Goal: Check status: Check status

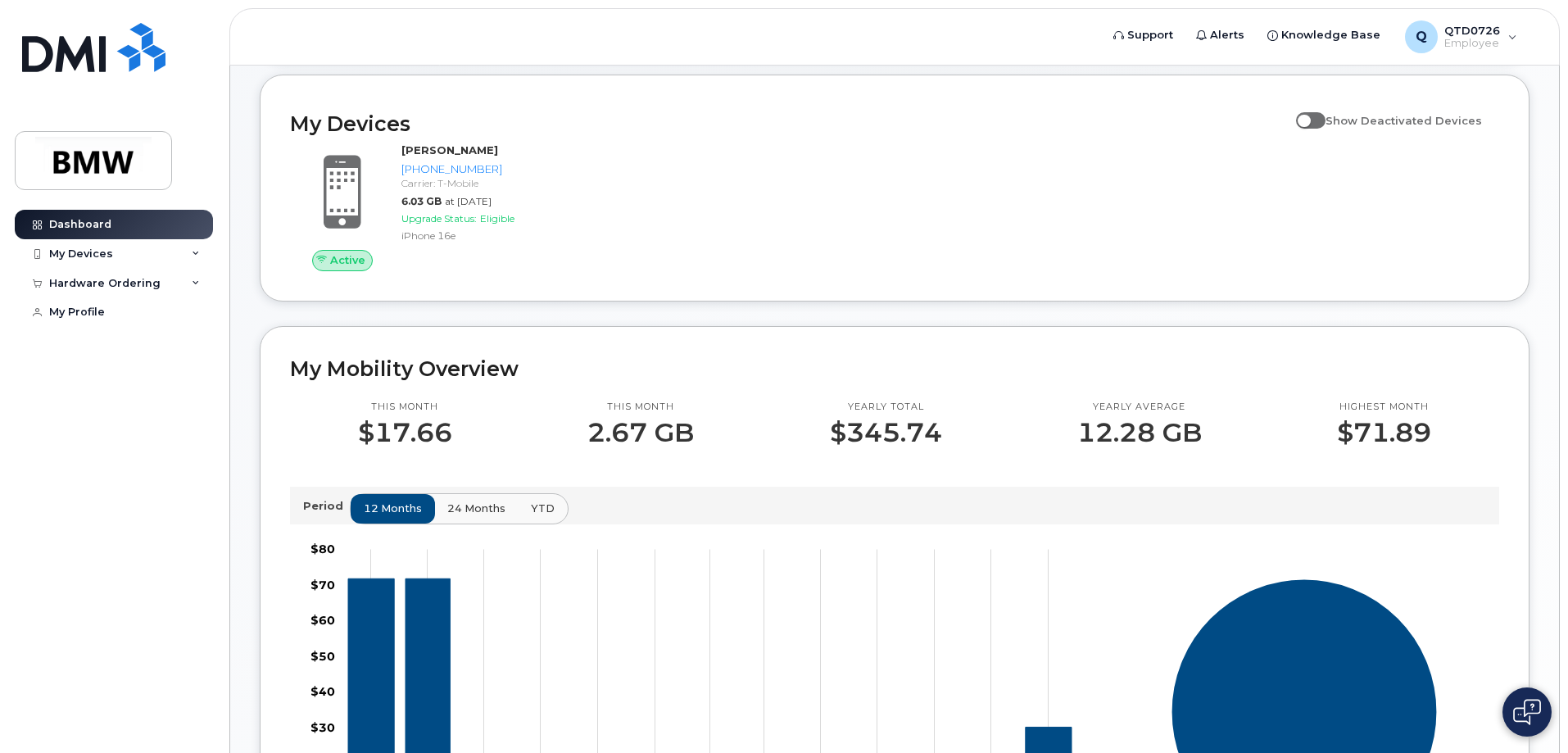
scroll to position [82, 0]
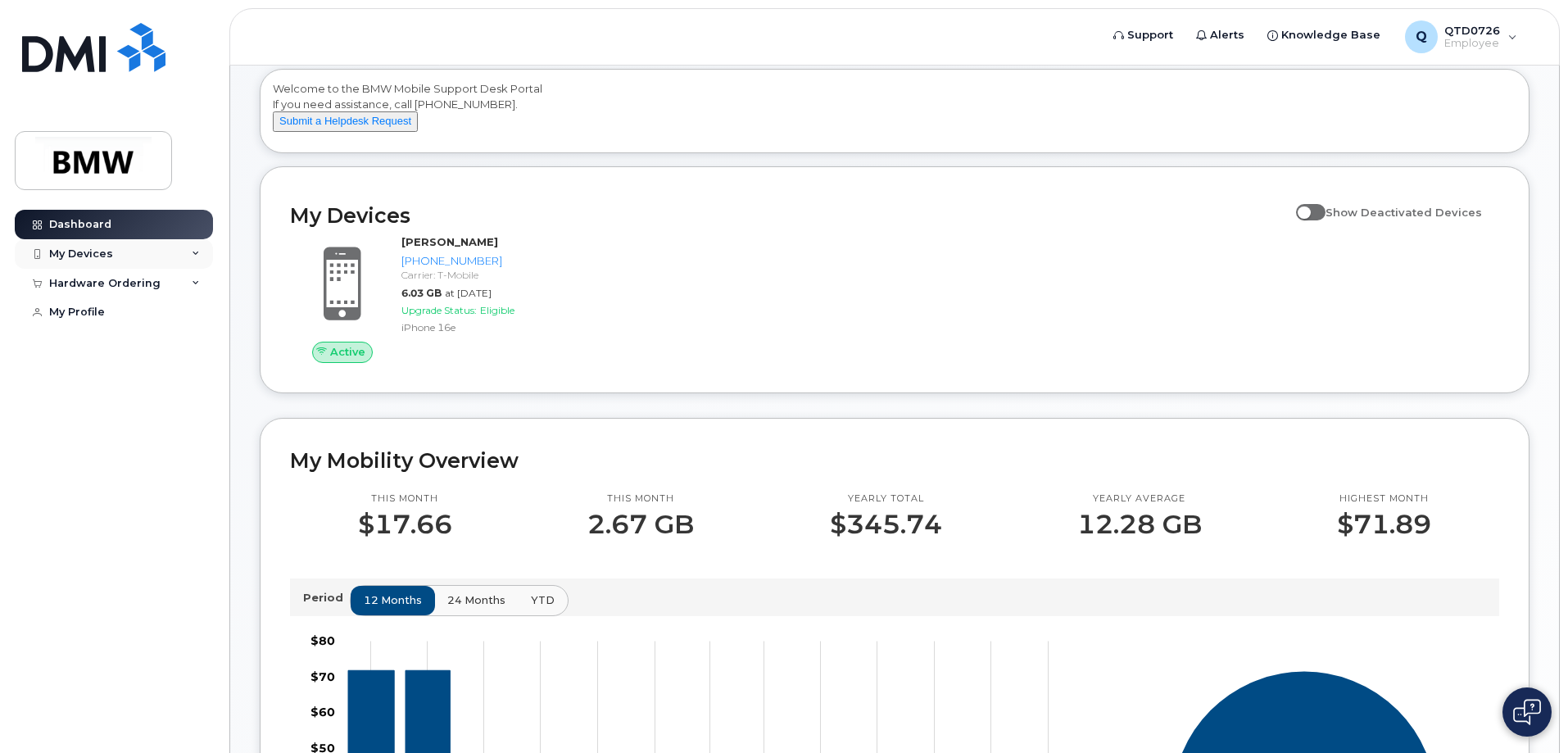
click at [194, 259] on div "My Devices" at bounding box center [113, 254] width 198 height 30
click at [194, 393] on icon at bounding box center [196, 390] width 8 height 8
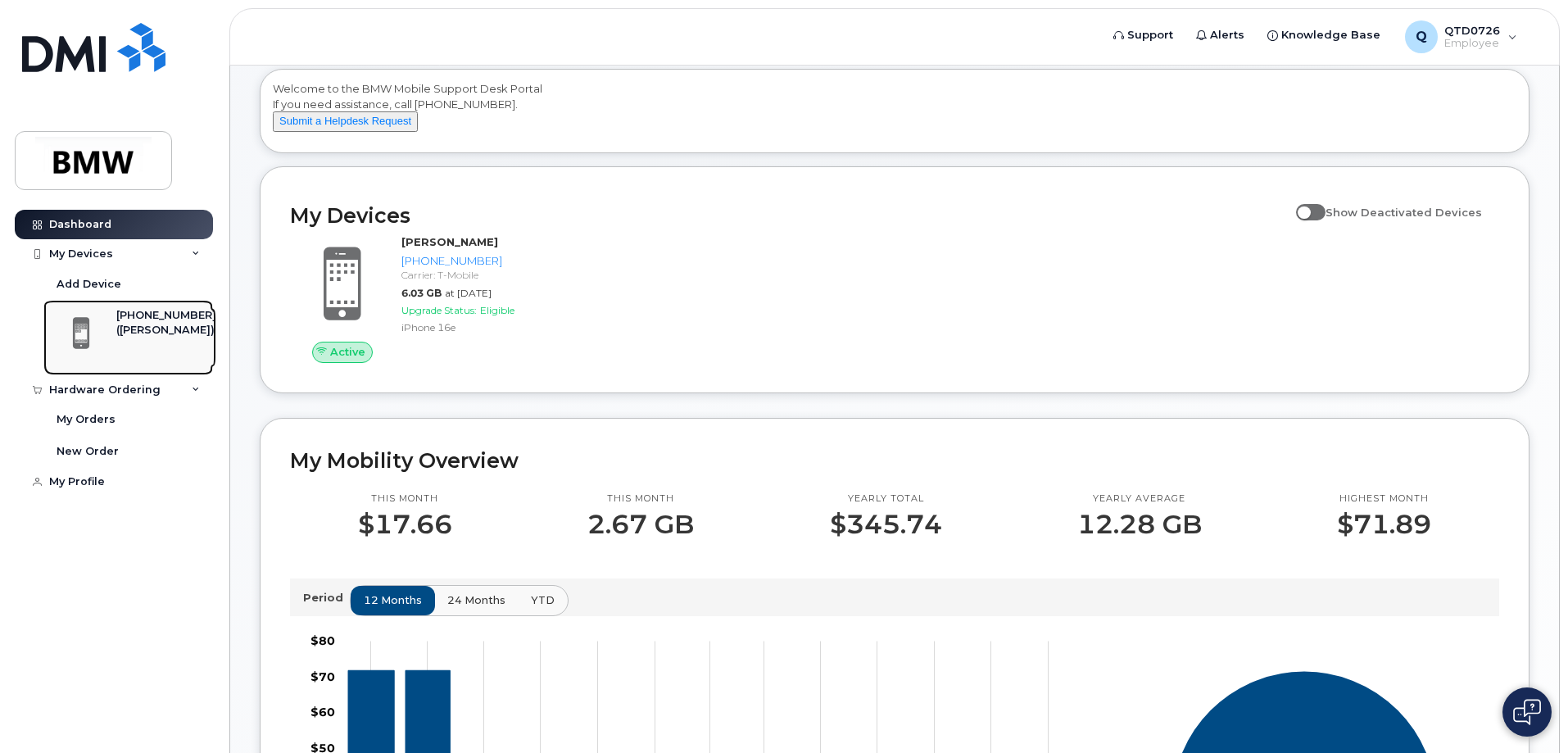
click at [143, 319] on div "[PHONE_NUMBER]" at bounding box center [166, 315] width 100 height 14
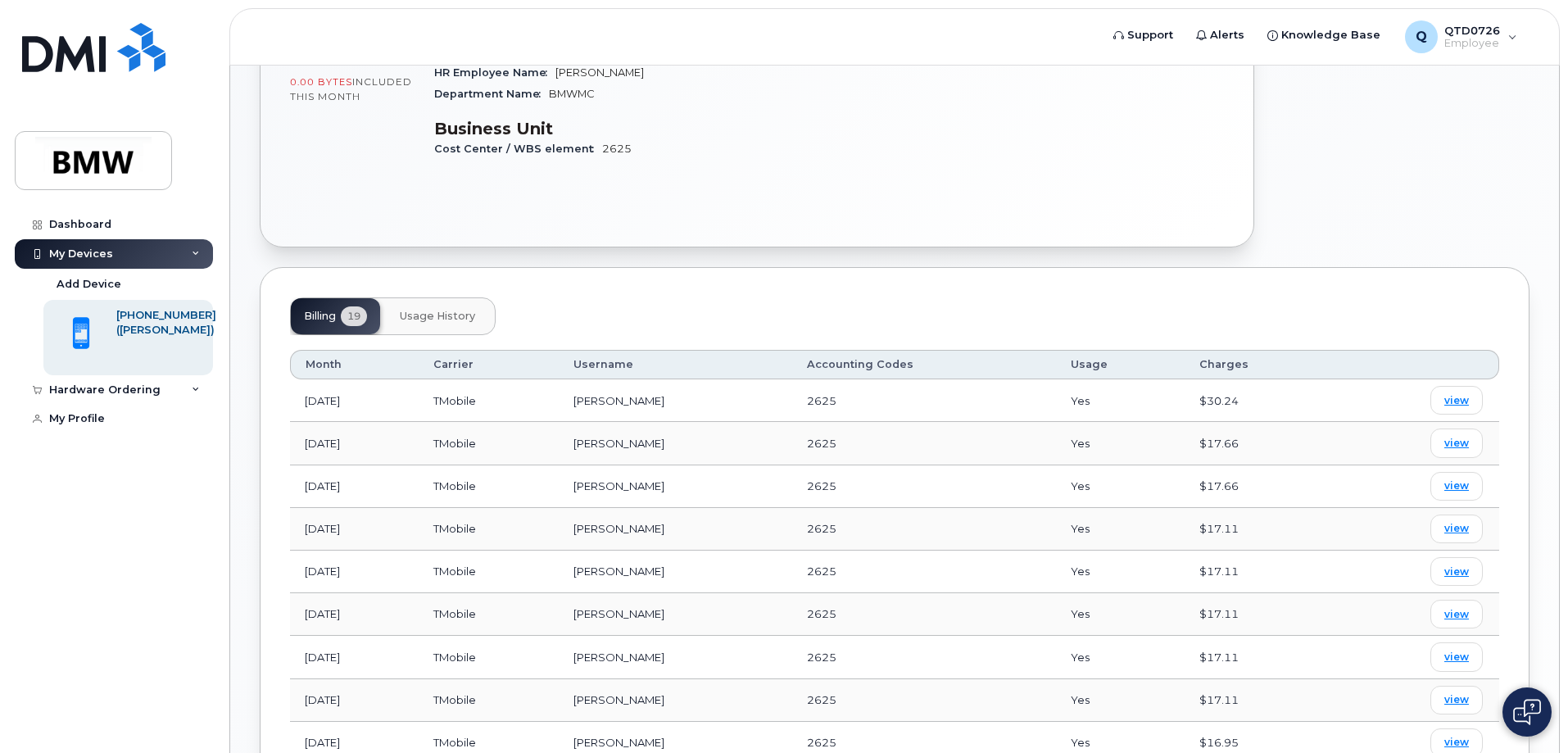
scroll to position [410, 0]
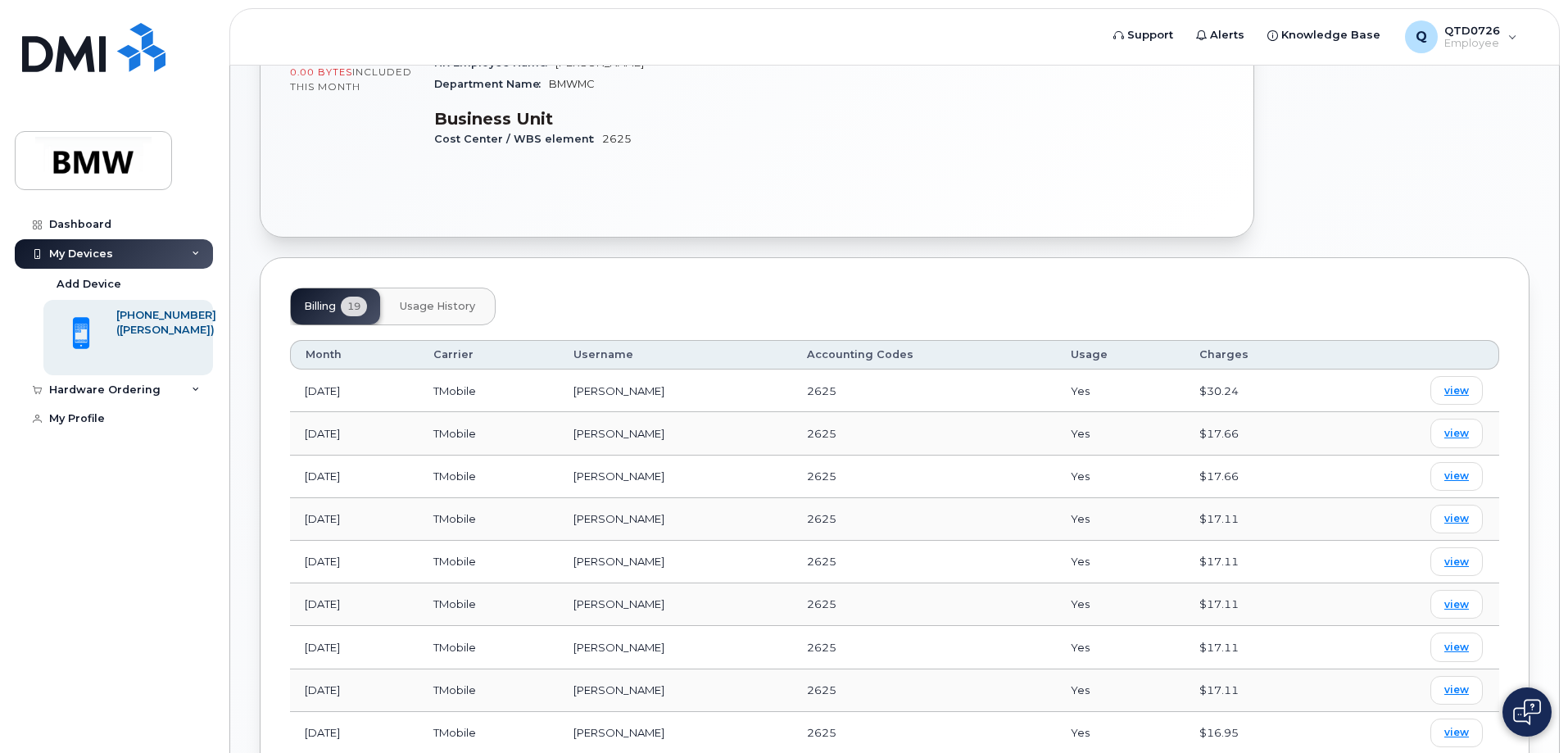
click at [463, 288] on button "Usage History" at bounding box center [437, 306] width 101 height 36
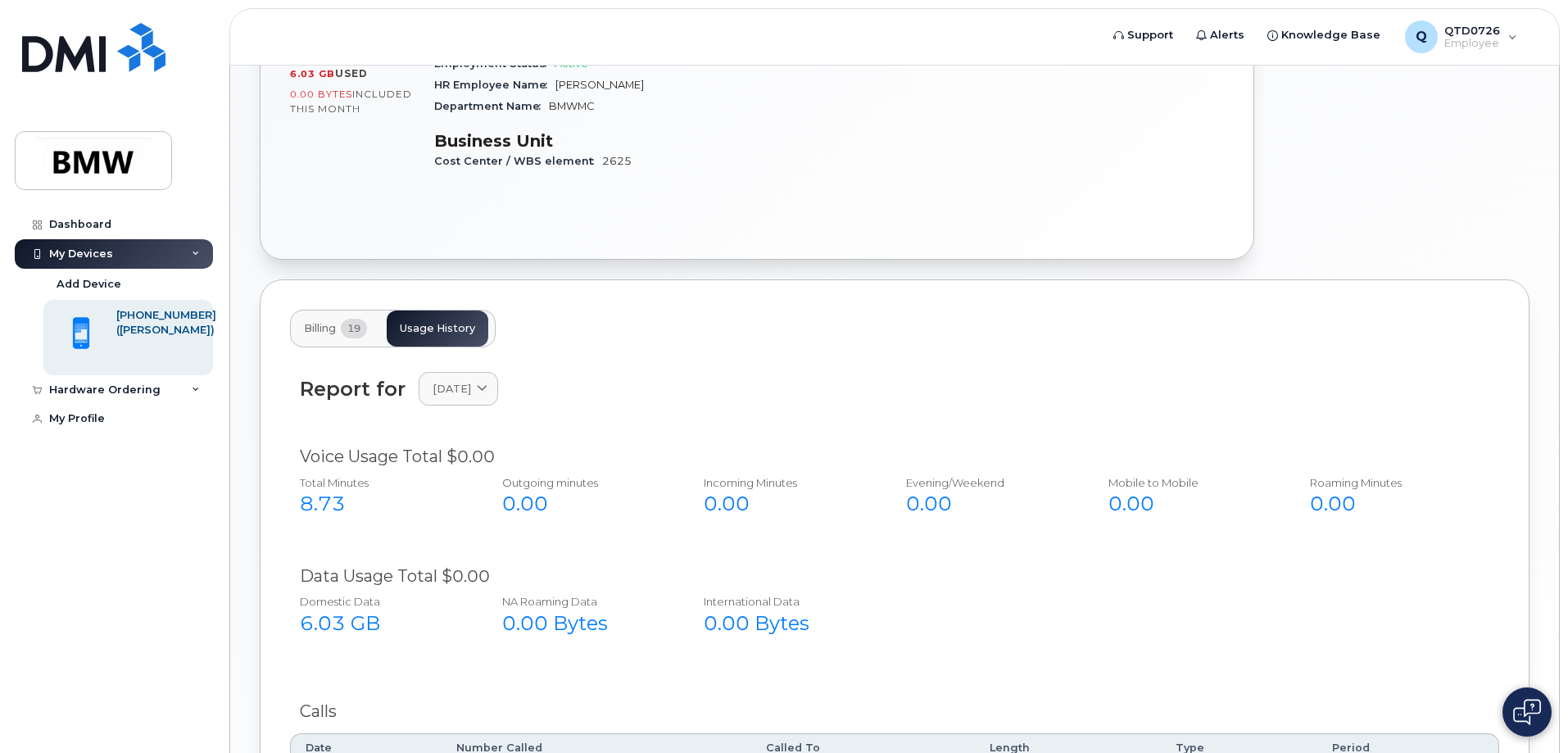
scroll to position [386, 0]
click at [466, 382] on span "August 2025" at bounding box center [451, 390] width 39 height 15
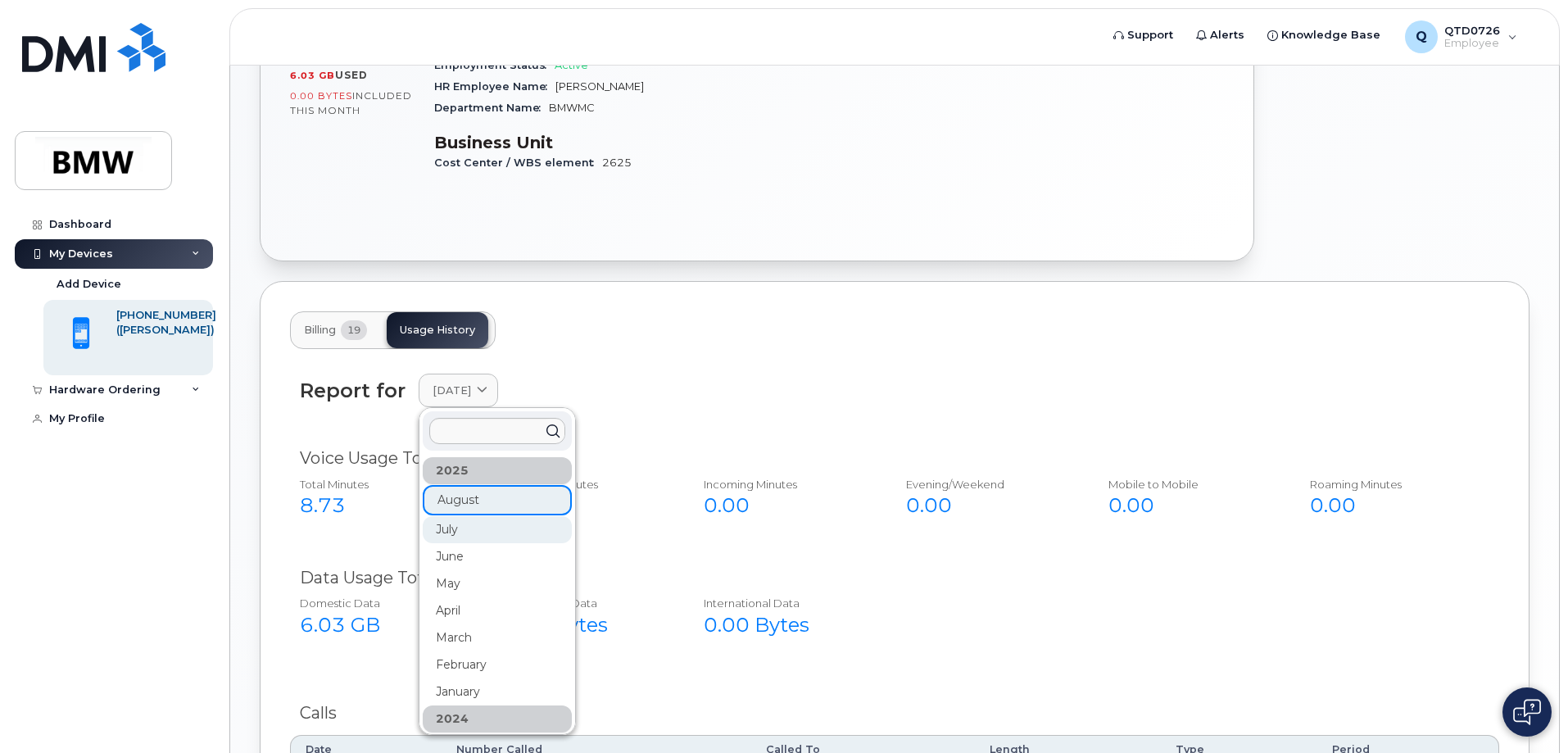
click at [479, 516] on div "July" at bounding box center [497, 530] width 149 height 27
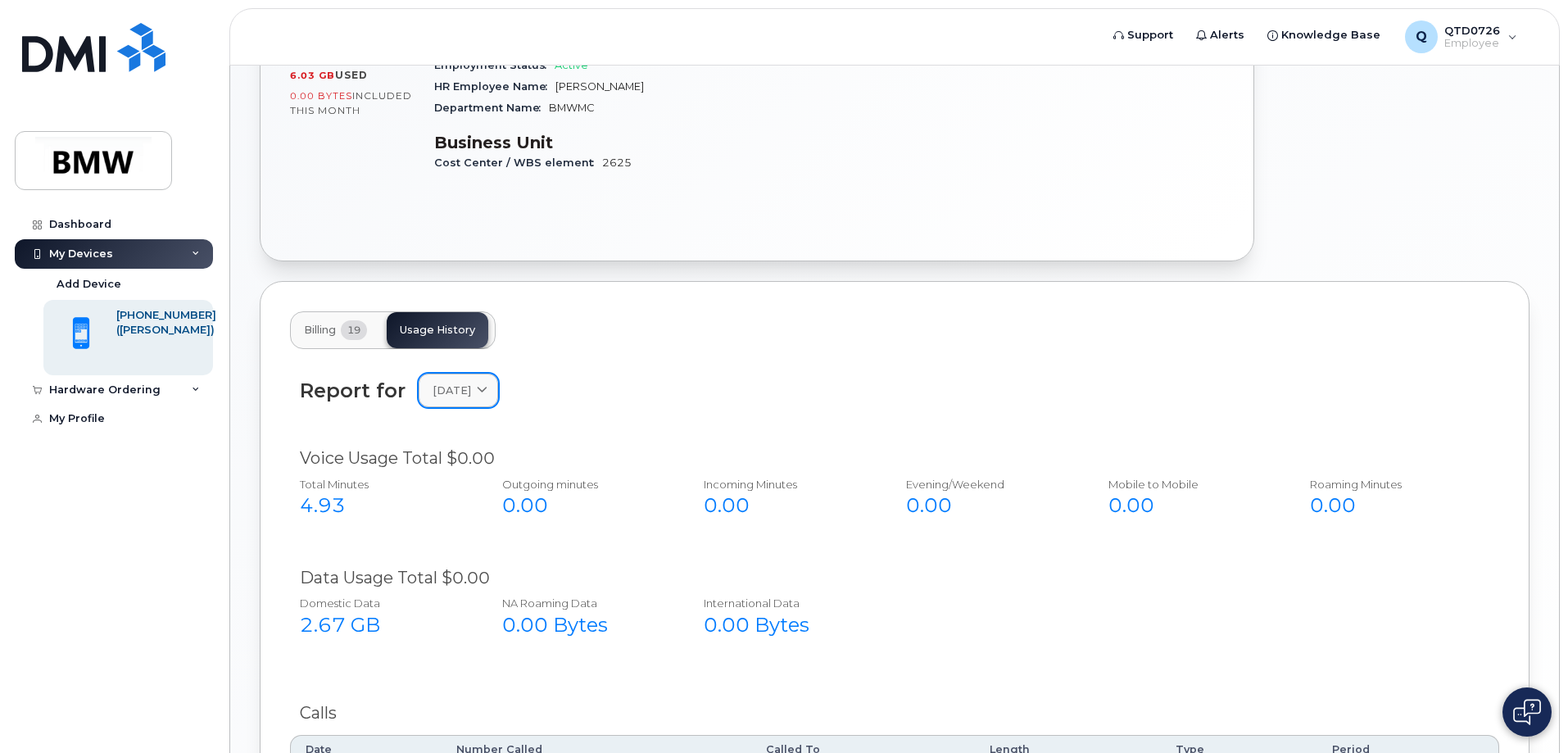
click at [487, 385] on icon at bounding box center [483, 390] width 11 height 11
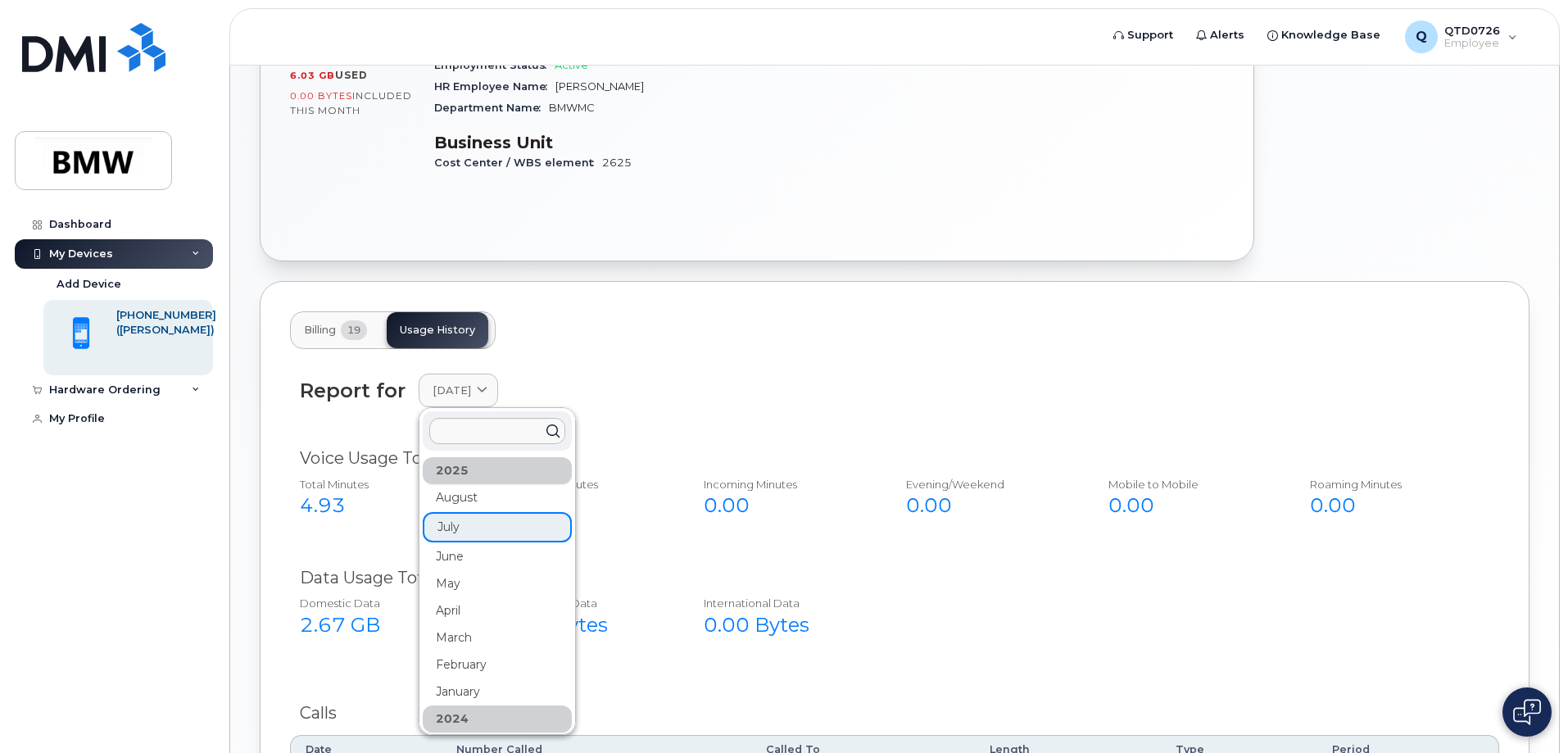
click at [473, 544] on div "June" at bounding box center [497, 556] width 149 height 27
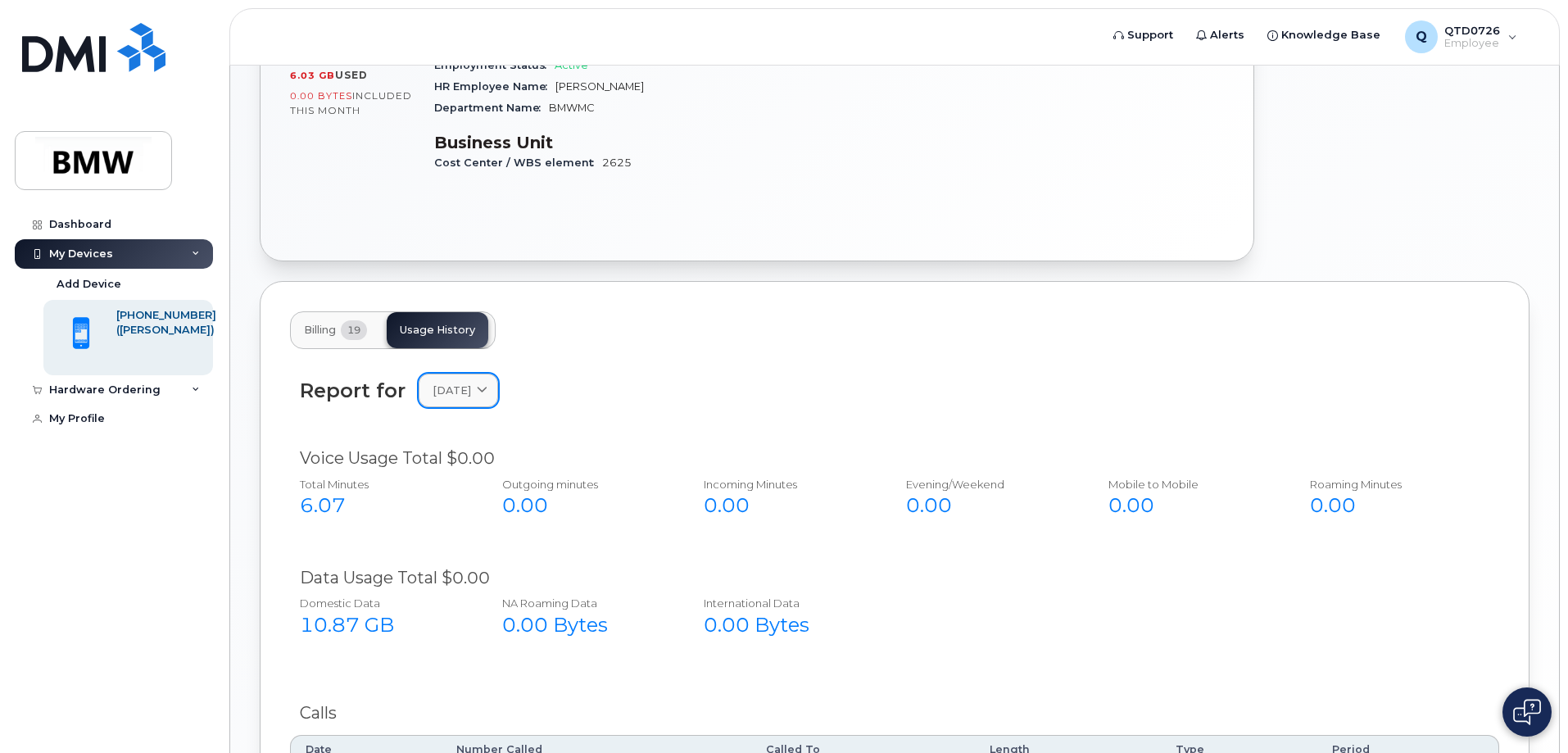
click at [484, 382] on div "June 2025" at bounding box center [458, 390] width 52 height 15
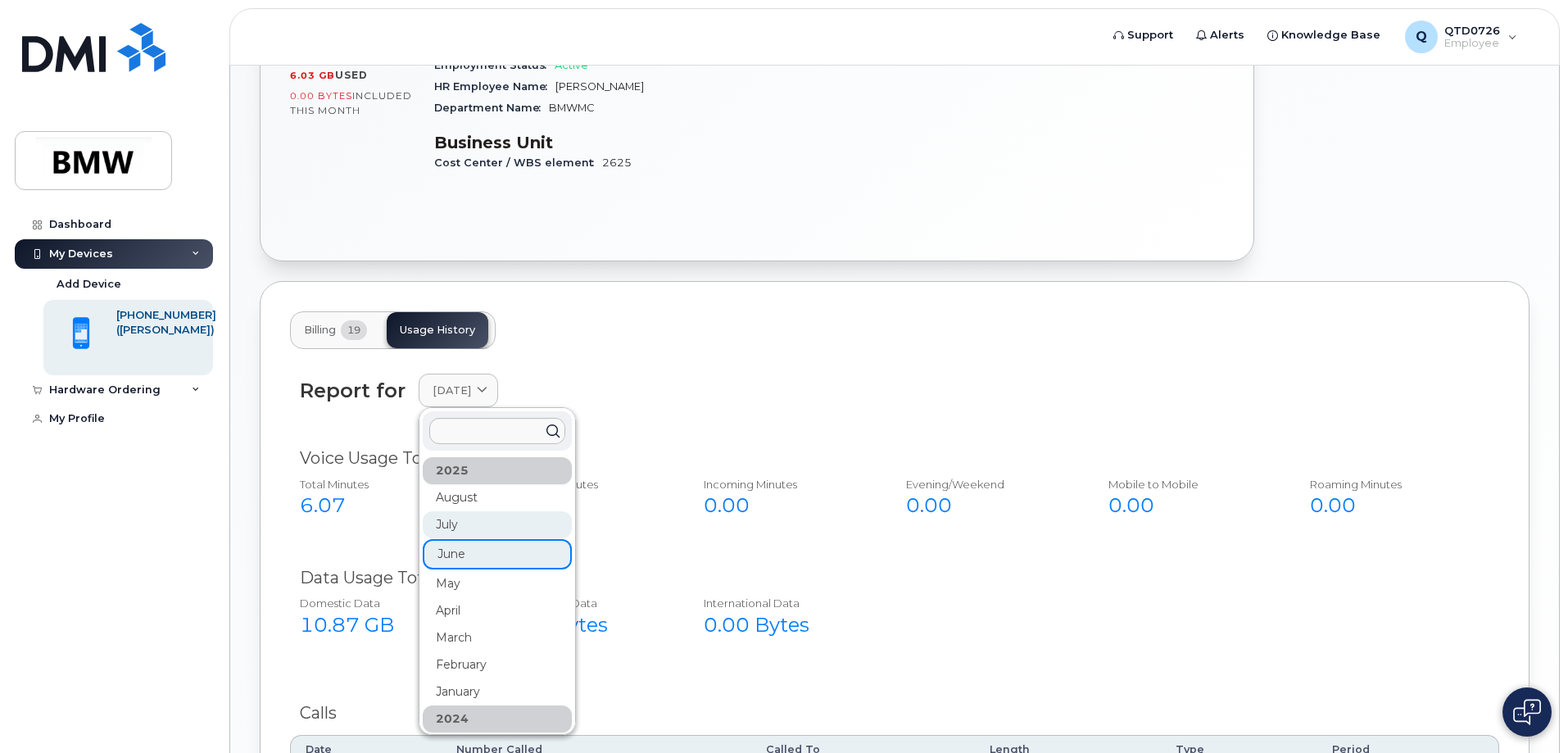
click at [477, 512] on div "July" at bounding box center [497, 525] width 149 height 27
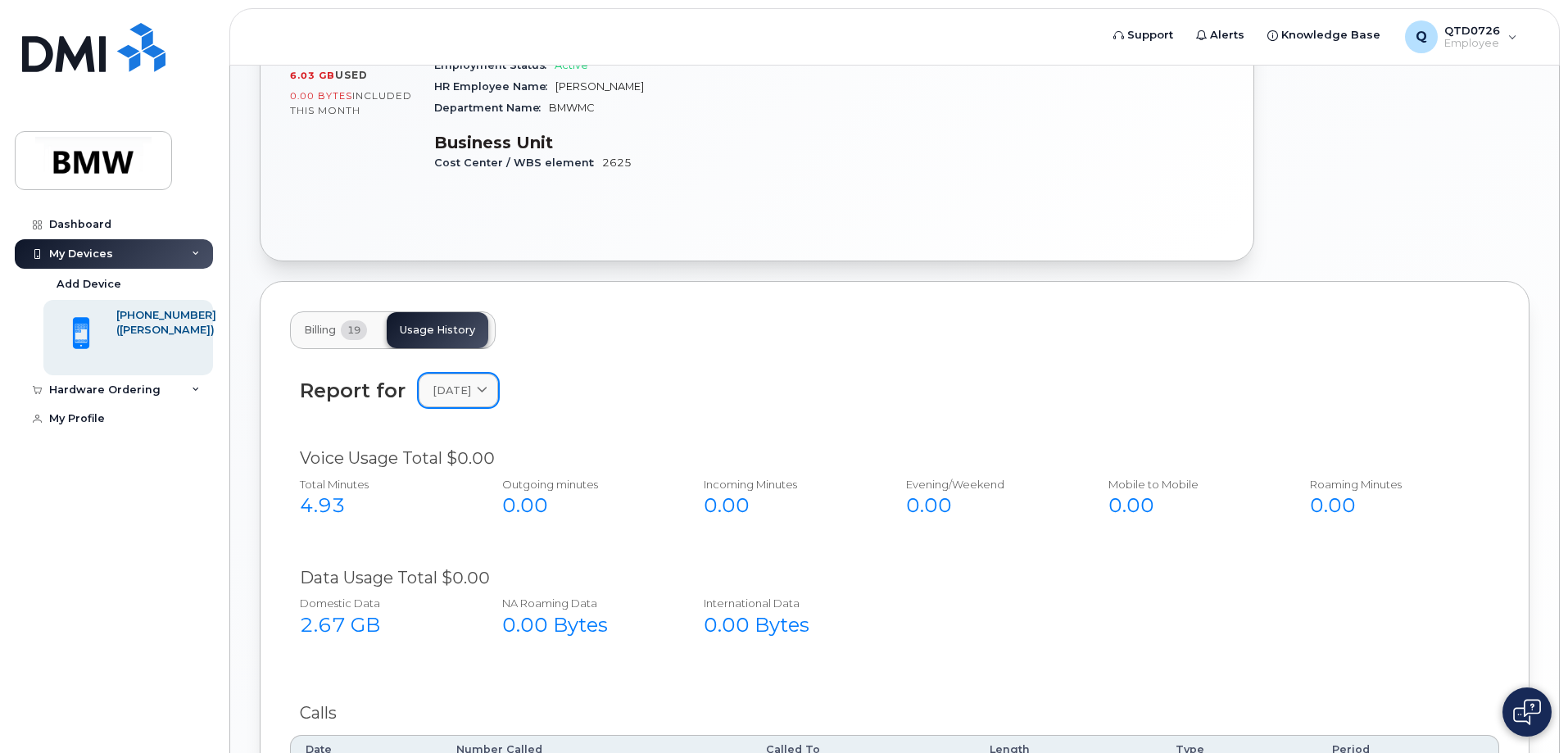
click at [488, 382] on span at bounding box center [482, 390] width 15 height 15
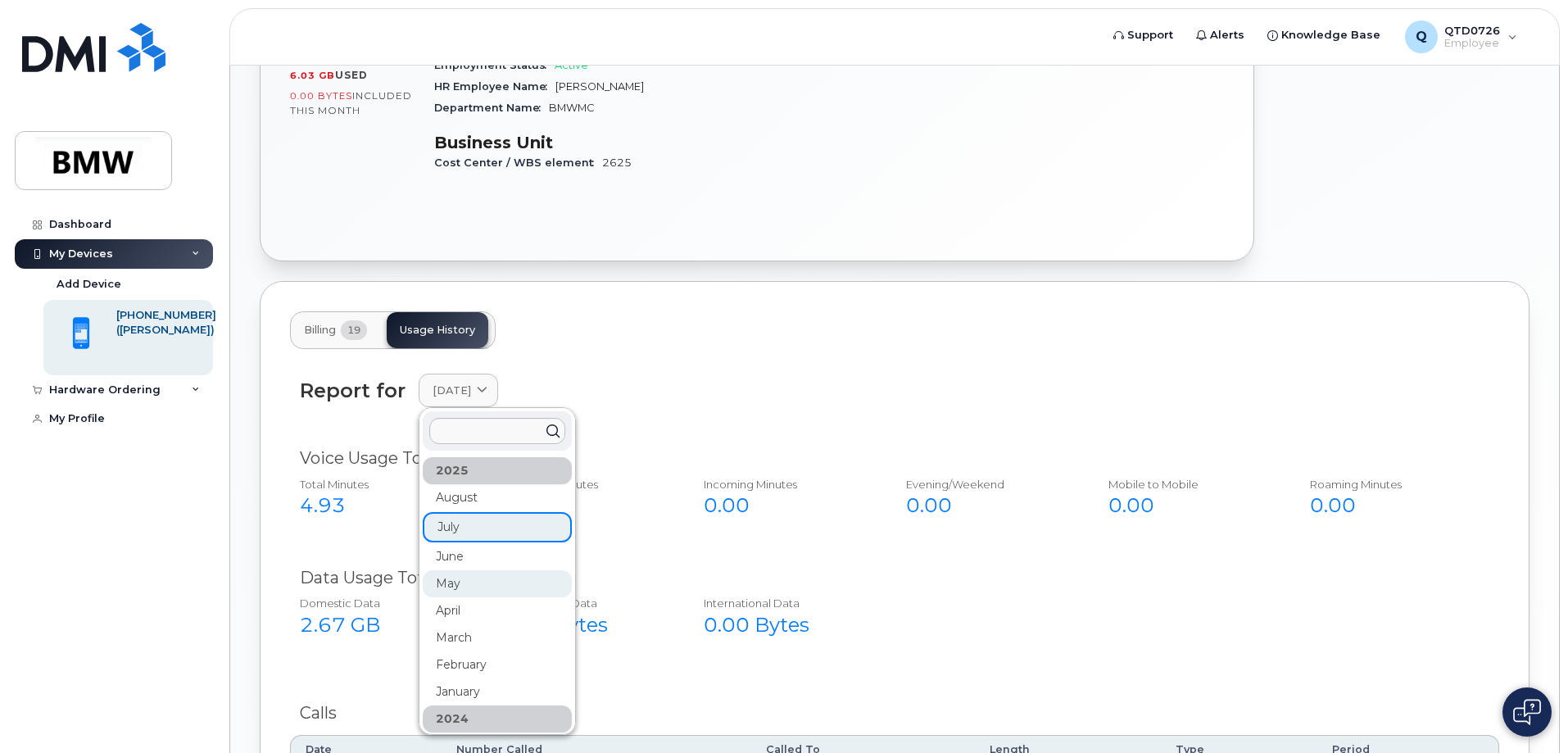
click at [450, 571] on div "May" at bounding box center [497, 584] width 149 height 27
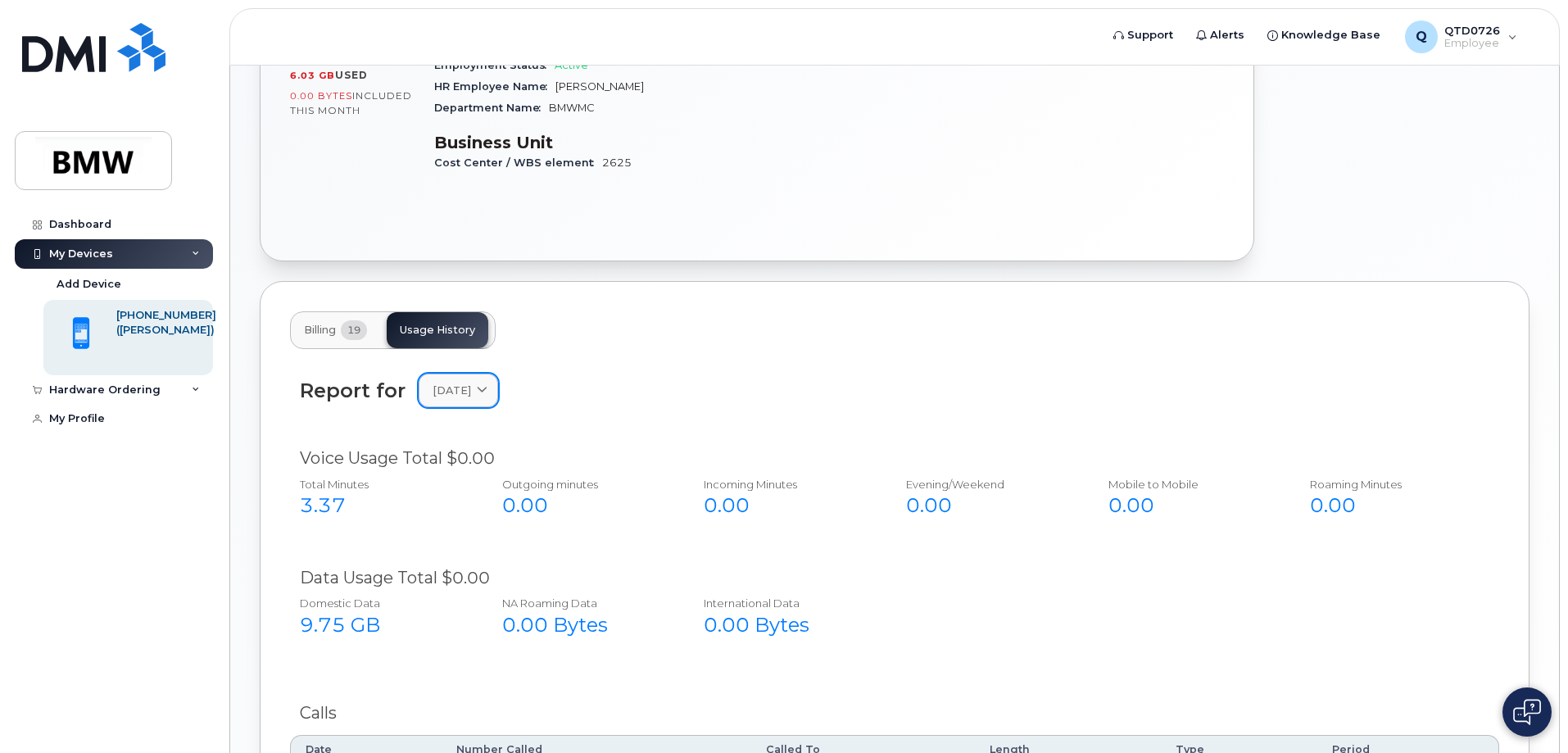
click at [467, 382] on span "May 2025" at bounding box center [451, 390] width 39 height 15
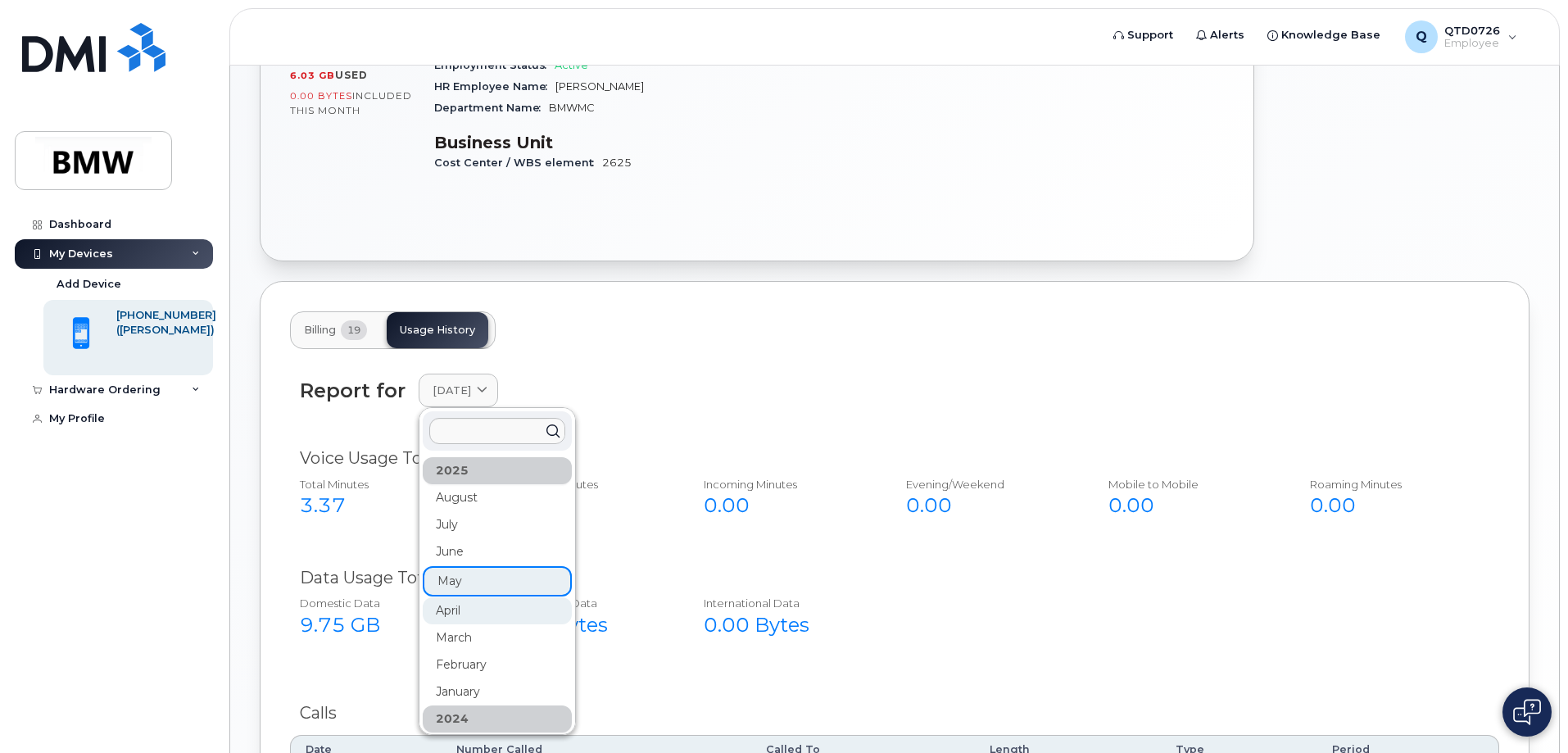
click at [457, 598] on div "April" at bounding box center [497, 611] width 149 height 27
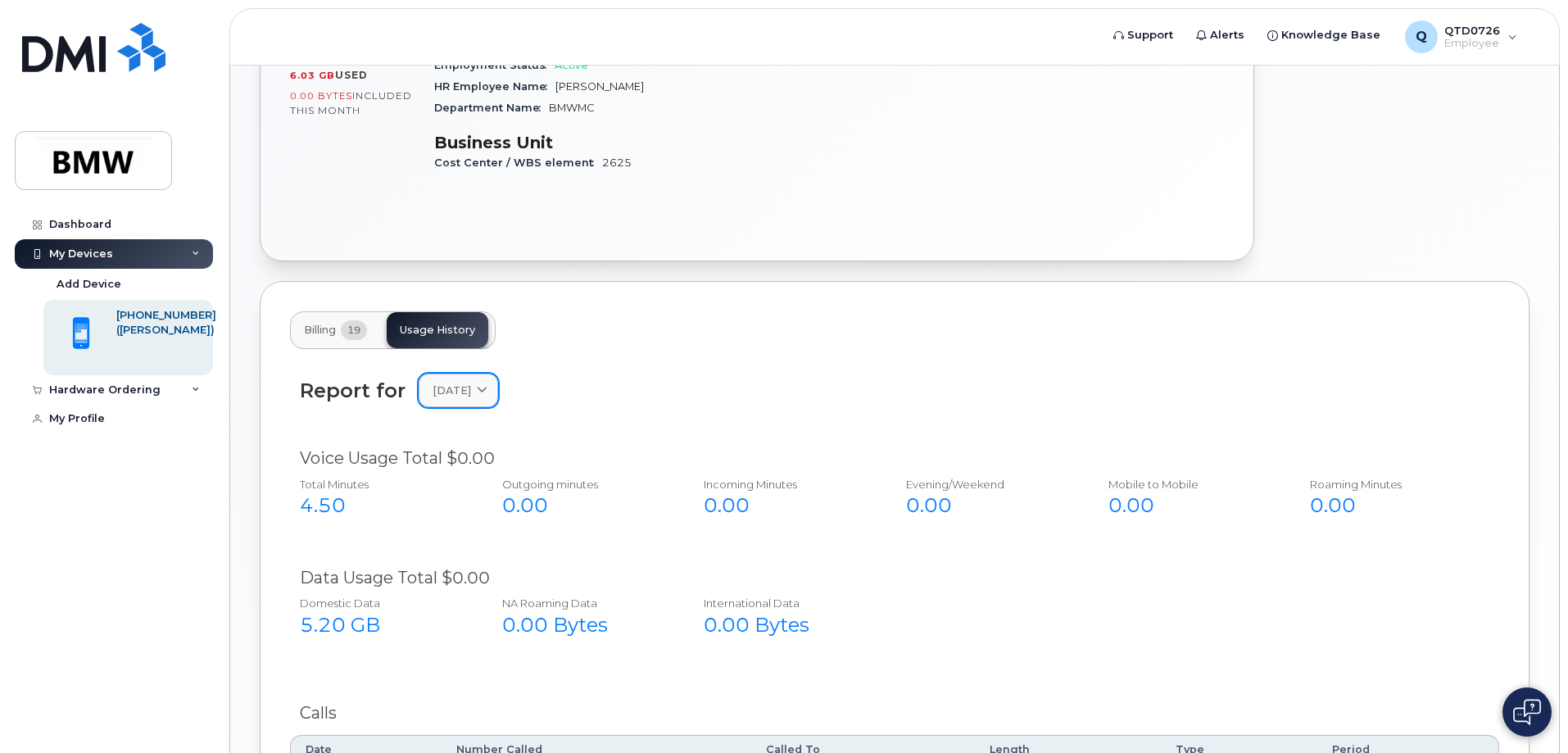
click at [492, 391] on link "April 2025" at bounding box center [458, 390] width 80 height 33
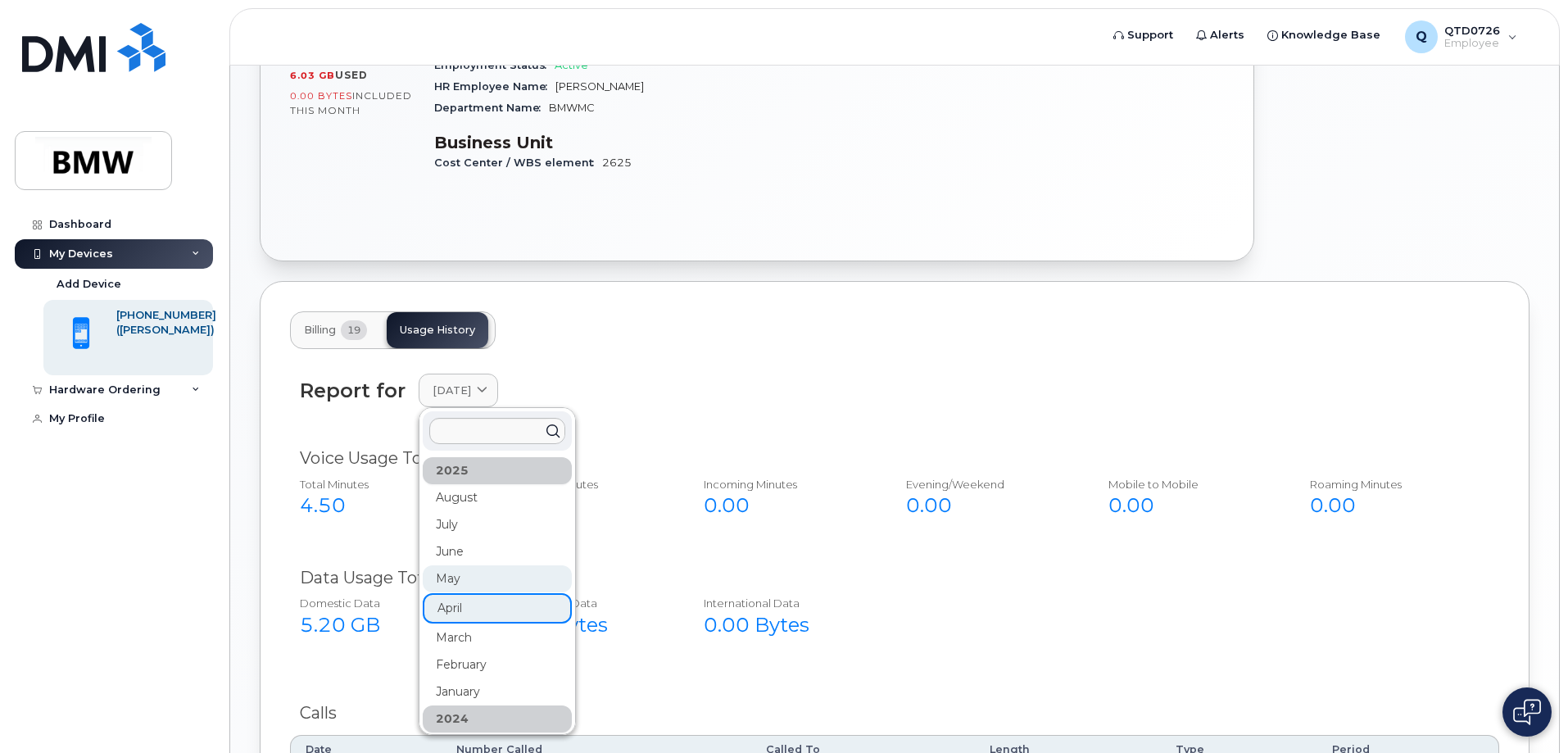
click at [494, 565] on div "May" at bounding box center [497, 579] width 149 height 27
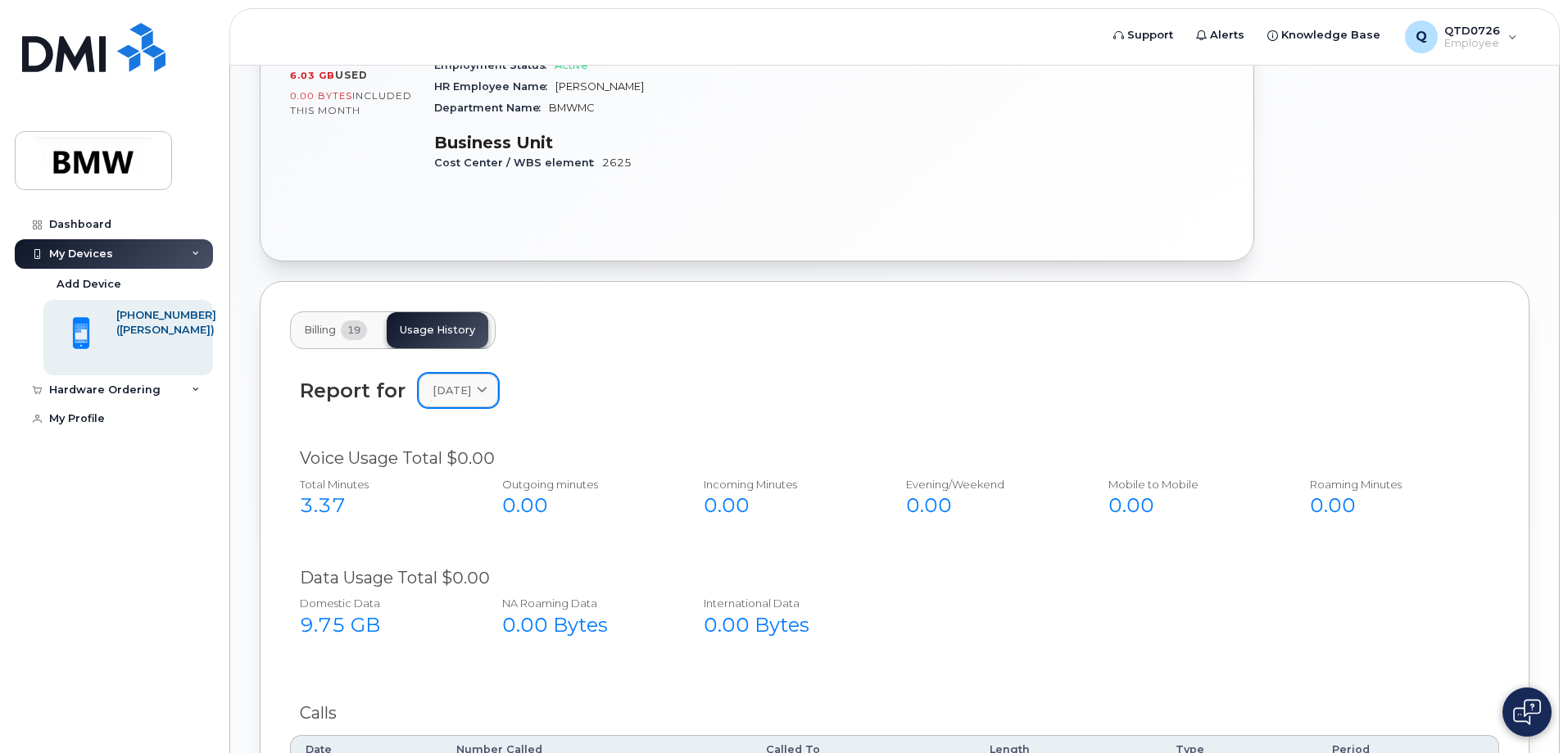
click at [490, 382] on span at bounding box center [482, 390] width 15 height 15
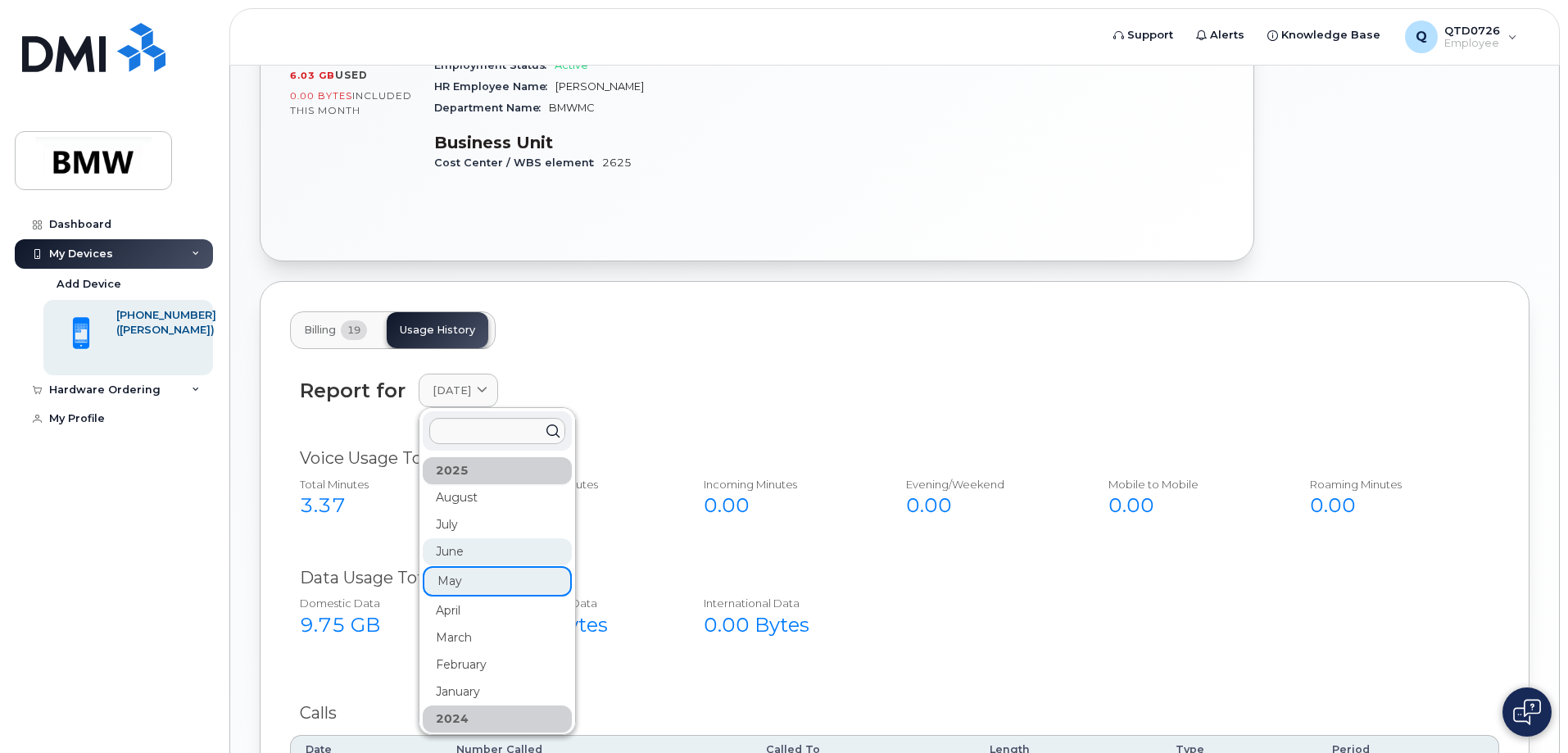
click at [481, 538] on div "June" at bounding box center [497, 552] width 149 height 27
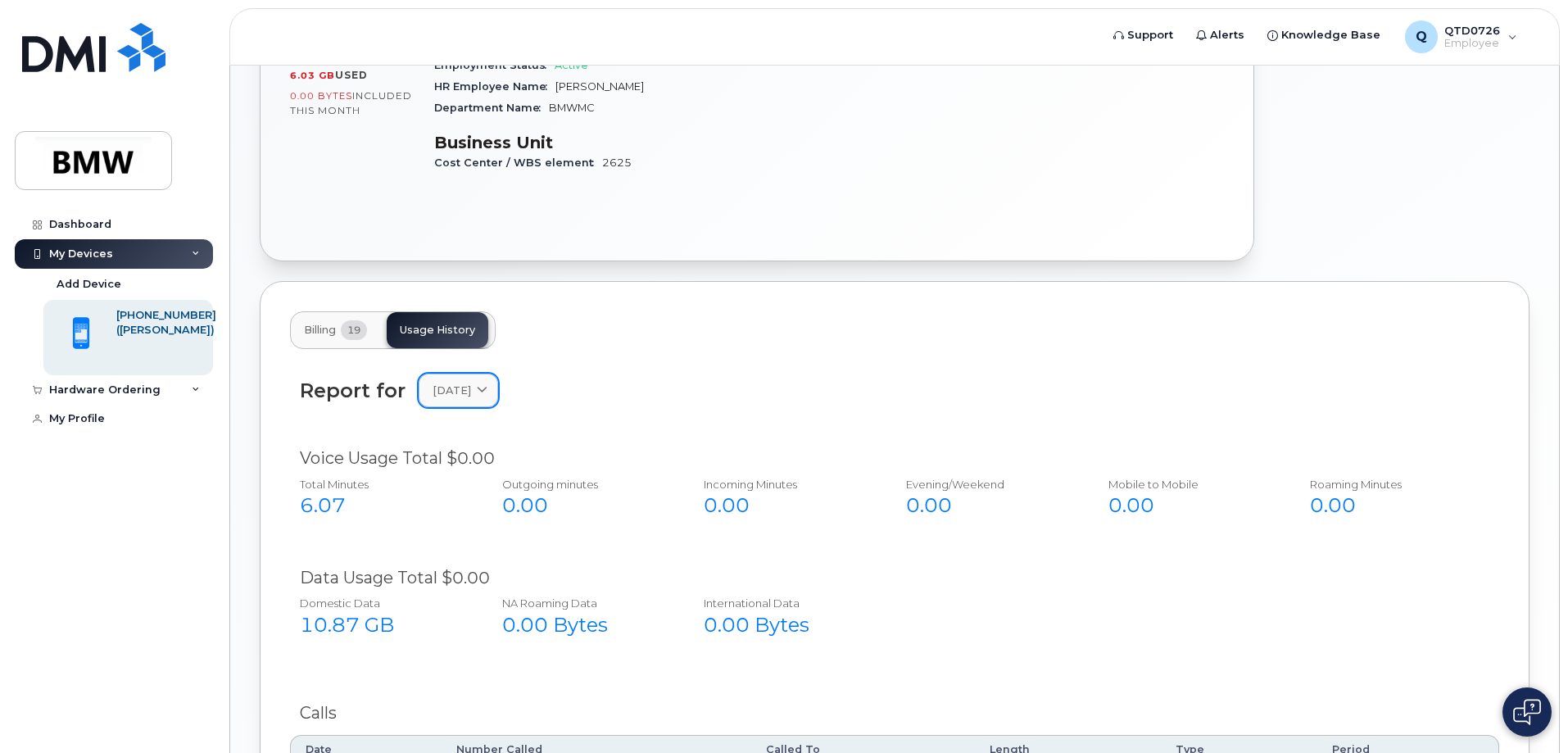
click at [484, 382] on div "June 2025" at bounding box center [458, 390] width 52 height 15
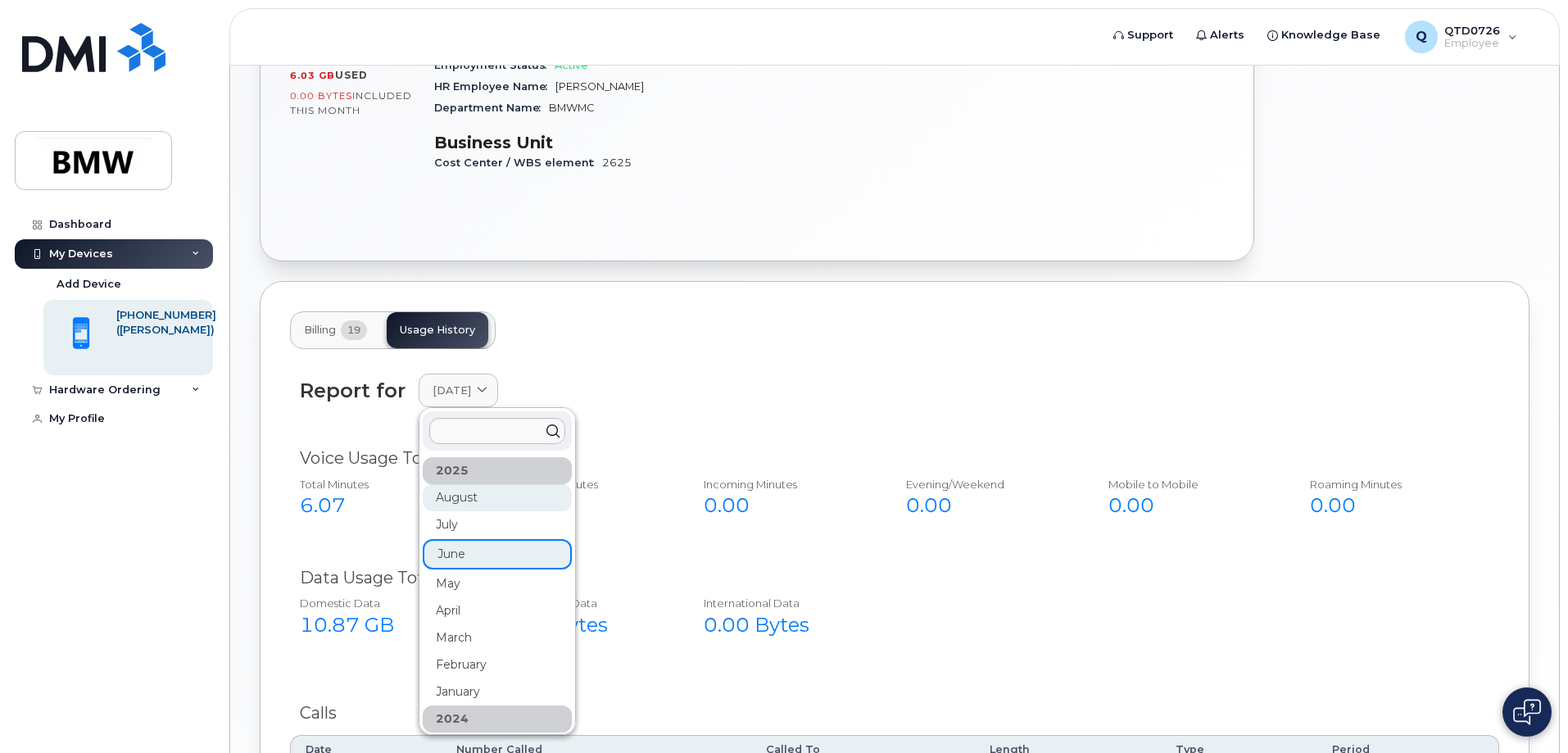
click at [470, 485] on div "August" at bounding box center [497, 498] width 149 height 27
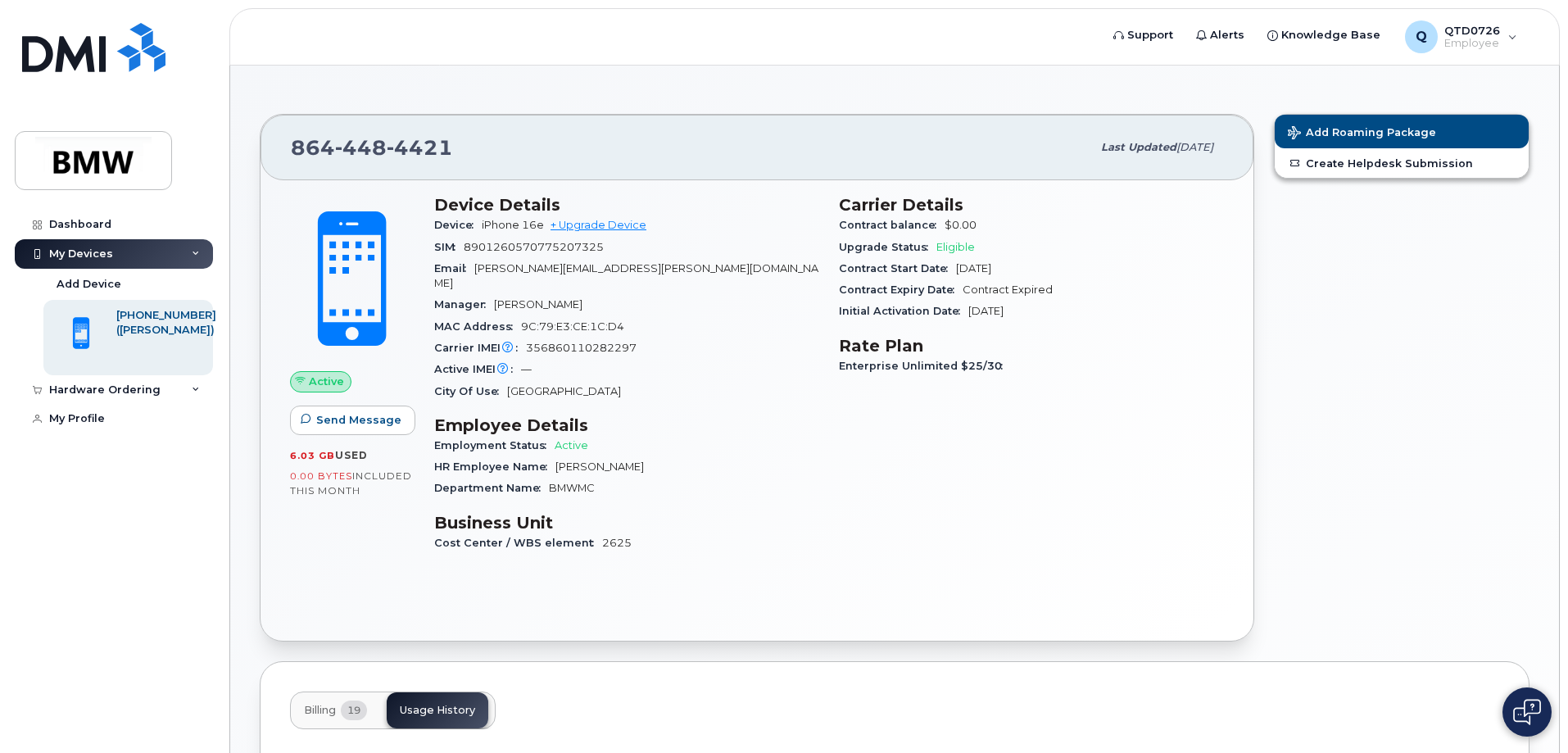
scroll to position [0, 0]
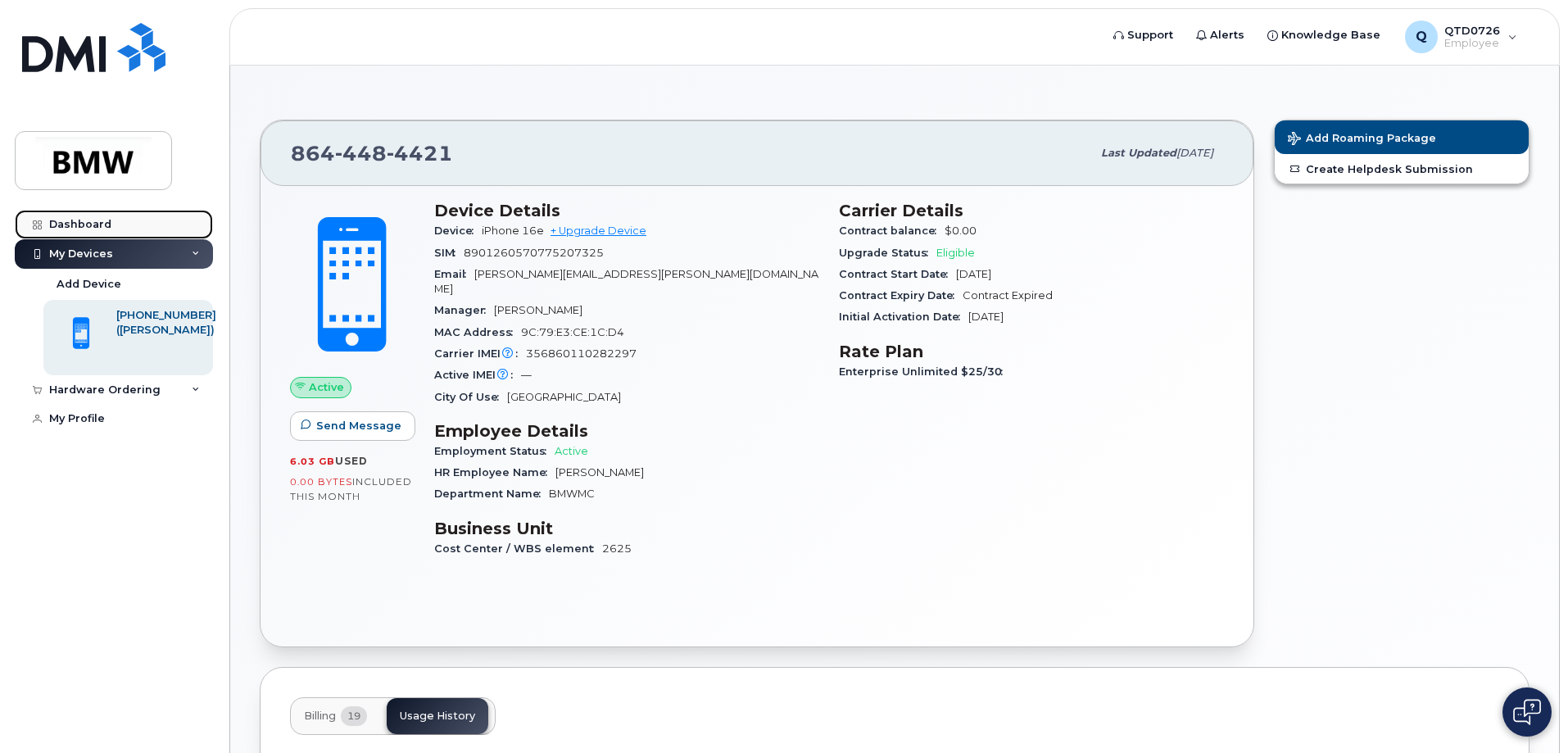
click at [109, 217] on link "Dashboard" at bounding box center [113, 224] width 198 height 30
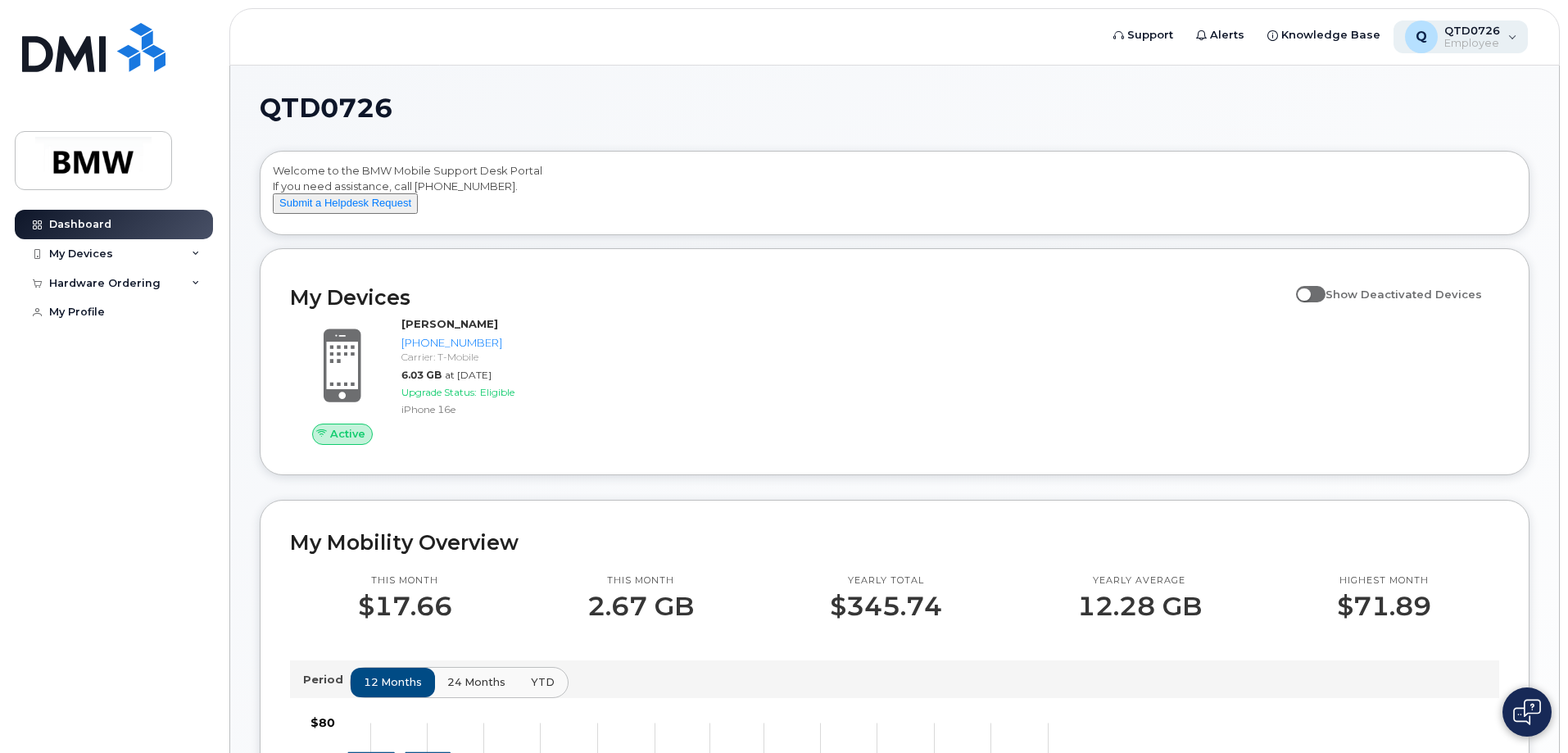
click at [1512, 43] on div "Q QTD0726 Employee" at bounding box center [1460, 37] width 135 height 33
click at [1152, 86] on div "QTD0726 Welcome to the BMW Mobile Support Desk Portal If you need assistance, c…" at bounding box center [894, 748] width 1328 height 1365
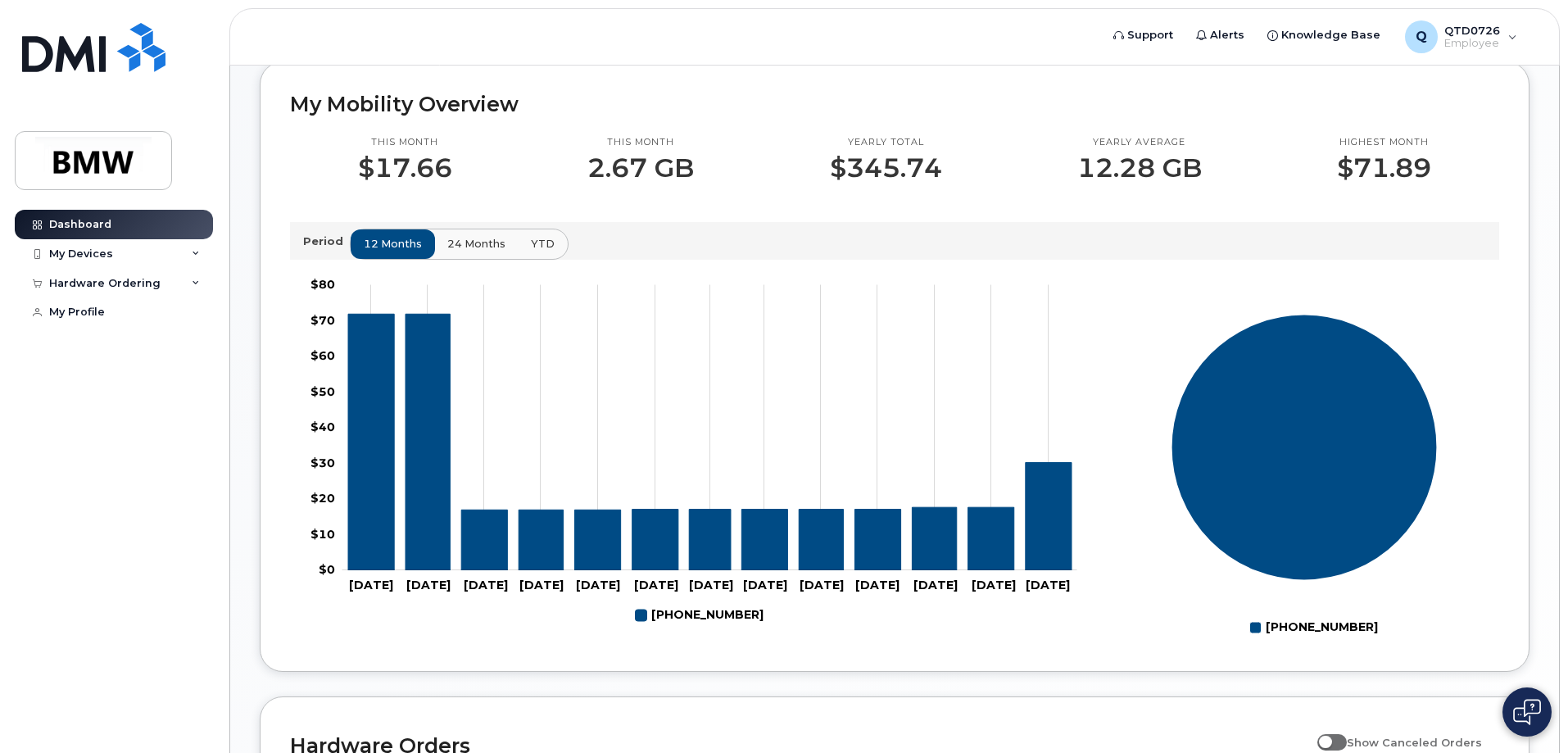
scroll to position [90, 0]
